Goal: Information Seeking & Learning: Learn about a topic

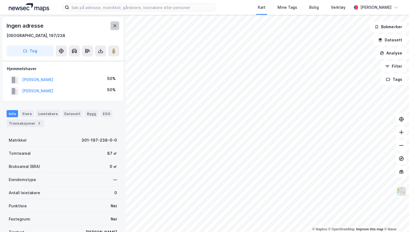
scroll to position [5, 0]
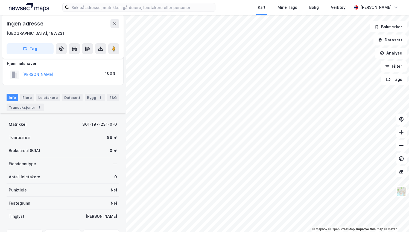
scroll to position [37, 0]
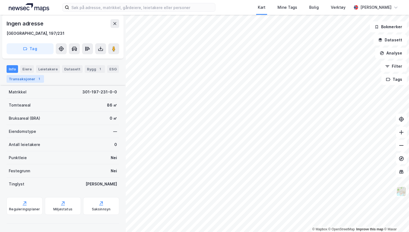
click at [23, 77] on div "Transaksjoner 1" at bounding box center [25, 79] width 37 height 8
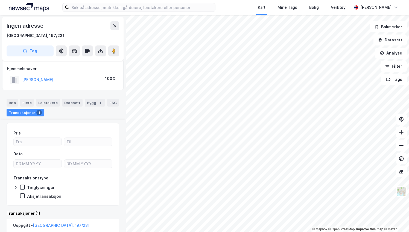
scroll to position [47, 0]
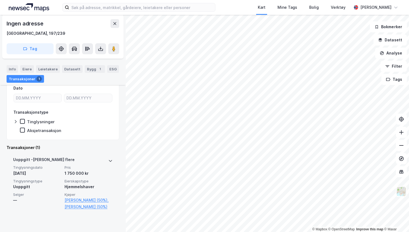
scroll to position [78, 0]
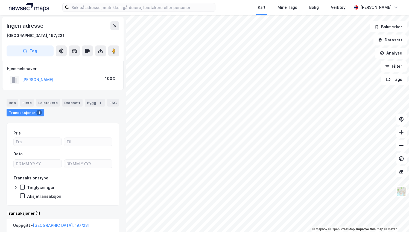
scroll to position [47, 0]
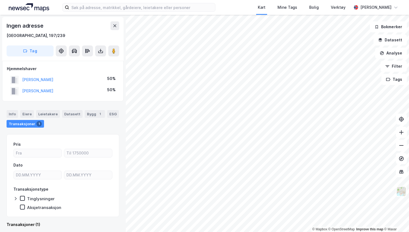
scroll to position [4, 0]
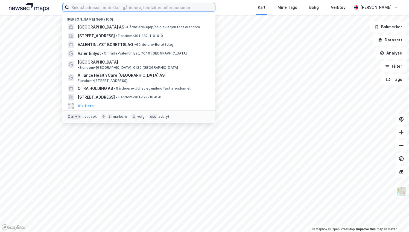
click at [92, 8] on input at bounding box center [142, 7] width 146 height 8
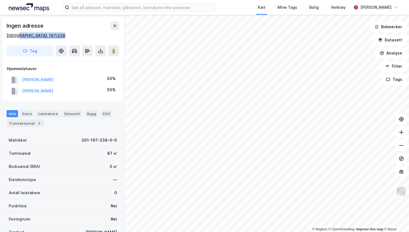
drag, startPoint x: 37, startPoint y: 39, endPoint x: 16, endPoint y: 36, distance: 21.0
click at [16, 36] on div "Ingen adresse [GEOGRAPHIC_DATA], 197/238 Tag" at bounding box center [62, 39] width 121 height 44
copy div "197/238"
